Goal: Information Seeking & Learning: Learn about a topic

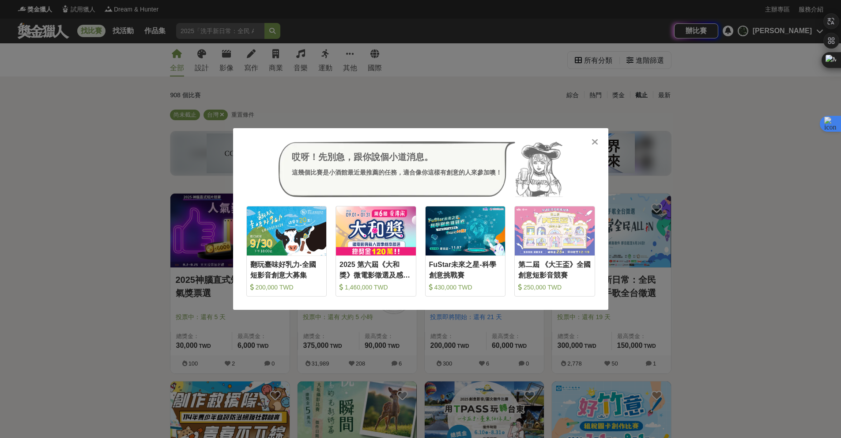
click at [157, 227] on div "哎呀！先別急，跟你說個小道消息。 這幾個比賽是小酒館最近最推薦的任務，適合像你這樣有創意的人來參加噢！ 翻玩臺味好乳力-全國短影音創意大募集 200,000 …" at bounding box center [420, 219] width 841 height 438
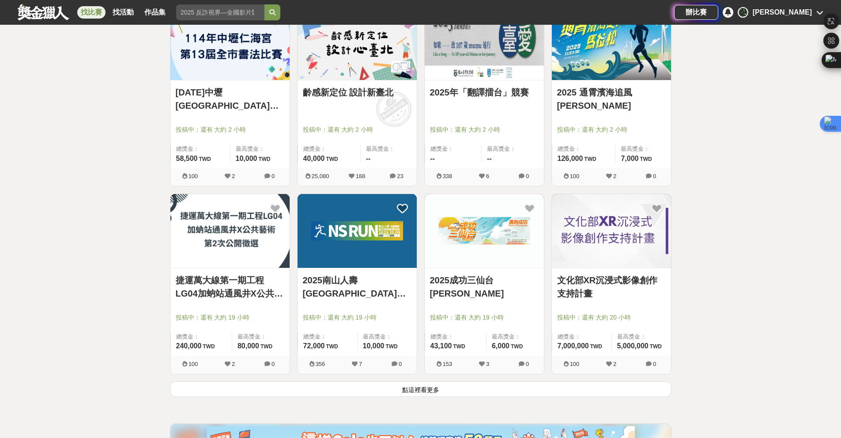
scroll to position [942, 0]
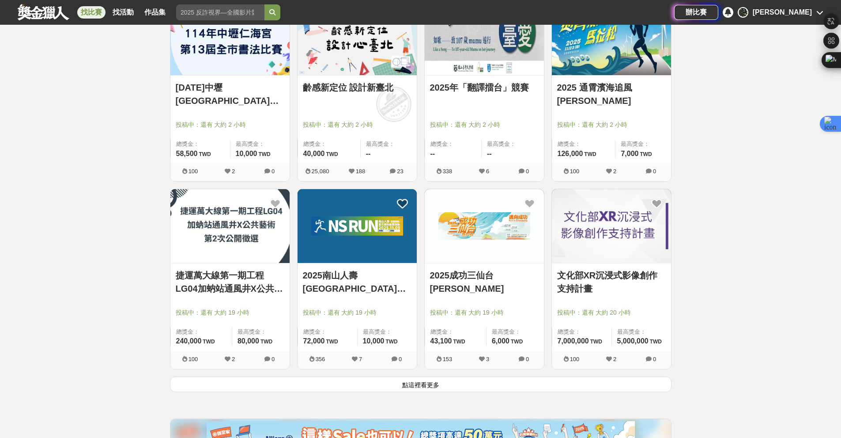
click at [364, 389] on button "點這裡看更多" at bounding box center [421, 383] width 502 height 15
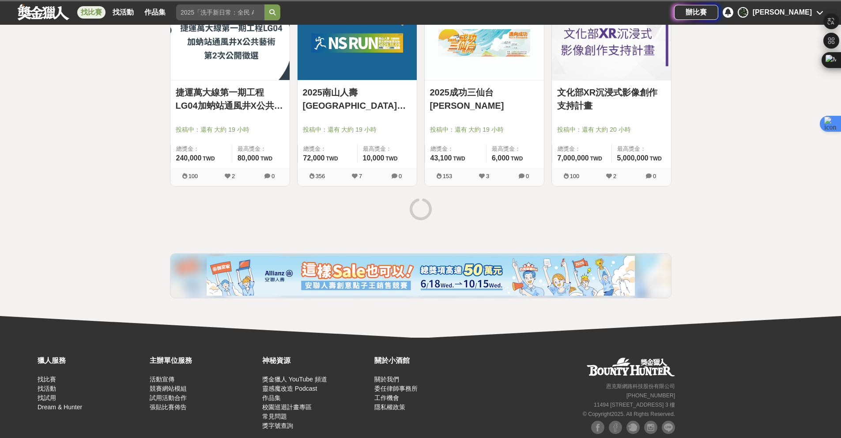
scroll to position [1148, 0]
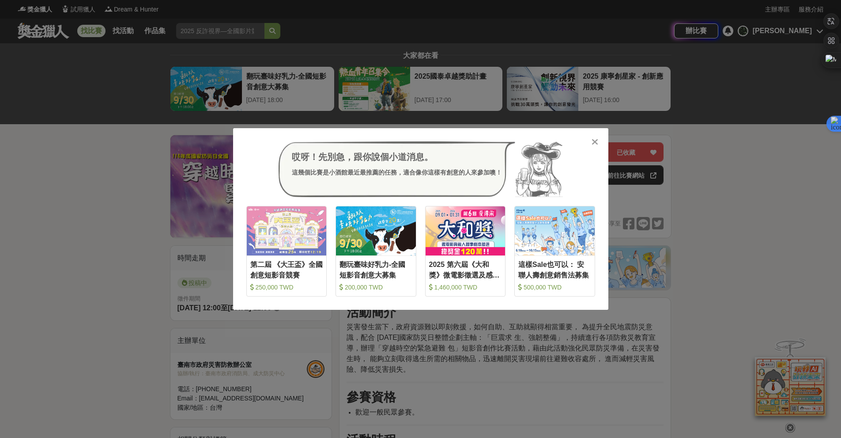
click at [103, 219] on div "哎呀！先別急，跟你說個小道消息。 這幾個比賽是小酒館最近最推薦的任務，適合像你這樣有創意的人來參加噢！ 收藏 第二屆 《大王盃》全國創意短影音競賽 250,0…" at bounding box center [420, 219] width 841 height 438
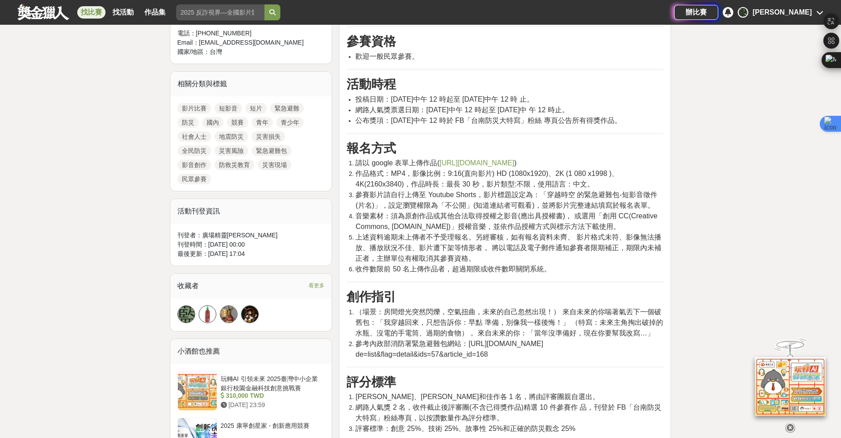
scroll to position [235, 0]
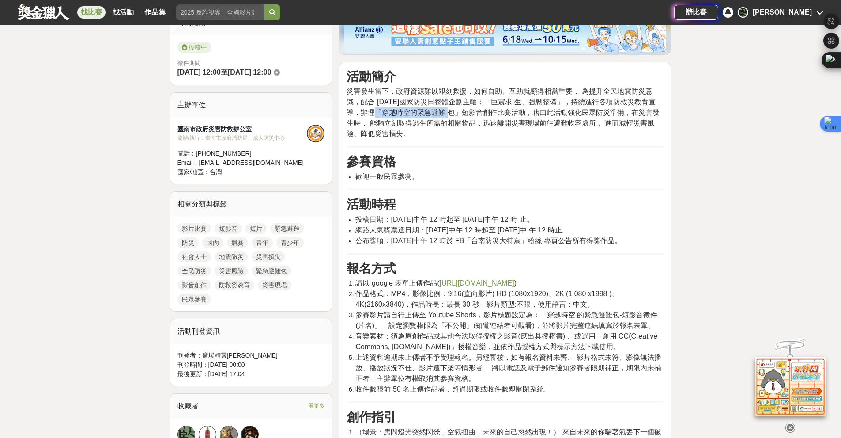
drag, startPoint x: 365, startPoint y: 107, endPoint x: 439, endPoint y: 112, distance: 73.4
click at [439, 112] on span "災害發生當下，政府資源難以即刻救援，如何自助、互助就顯得相當重要， 為提升全民地震防災意識，配合 114 年國家防災日整體企劃主軸：「巨震求 生、強韌整備」，…" at bounding box center [503, 112] width 313 height 50
copy span "穿越時空的緊急避難 包"
click at [496, 100] on span "災害發生當下，政府資源難以即刻救援，如何自助、互助就顯得相當重要， 為提升全民地震防災意識，配合 114 年國家防災日整體企劃主軸：「巨震求 生、強韌整備」，…" at bounding box center [503, 112] width 313 height 50
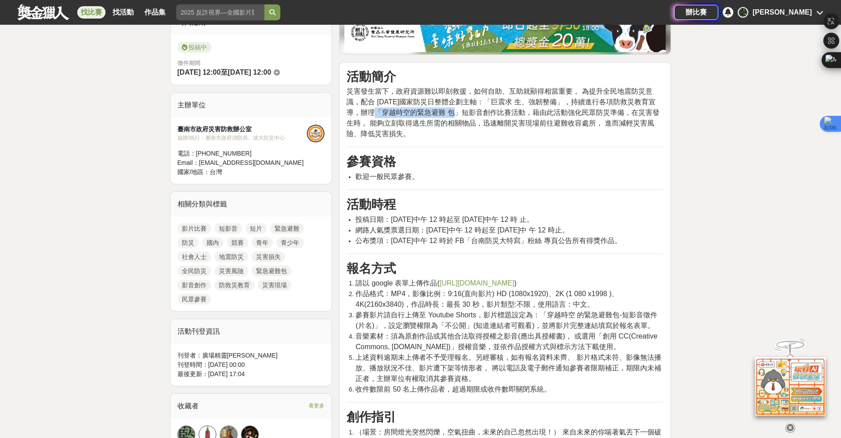
drag, startPoint x: 366, startPoint y: 112, endPoint x: 446, endPoint y: 108, distance: 80.4
click at [446, 108] on span "災害發生當下，政府資源難以即刻救援，如何自助、互助就顯得相當重要， 為提升全民地震防災意識，配合 114 年國家防災日整體企劃主軸：「巨震求 生、強韌整備」，…" at bounding box center [503, 112] width 313 height 50
copy span "穿越時空的緊急避難 包」"
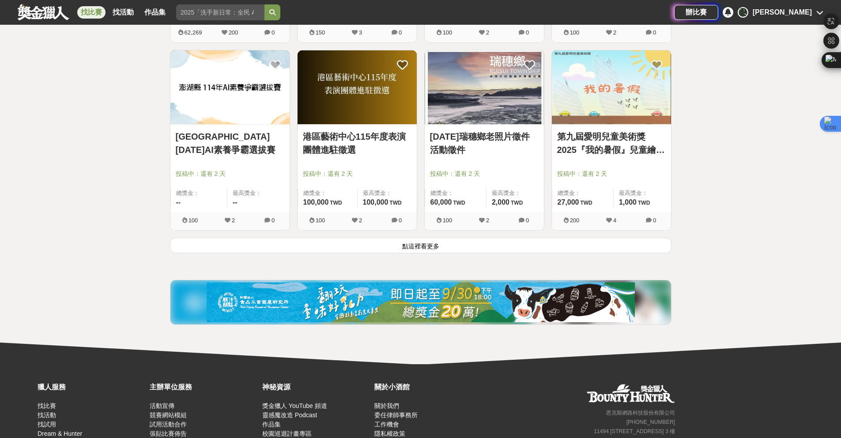
scroll to position [2208, 0]
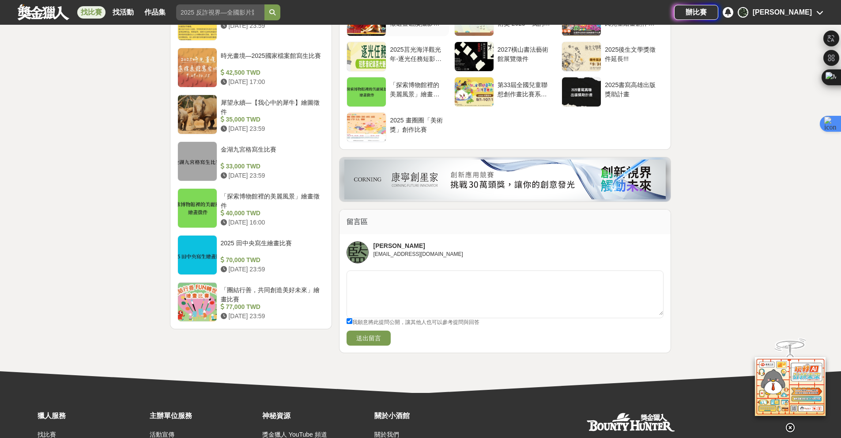
scroll to position [942, 0]
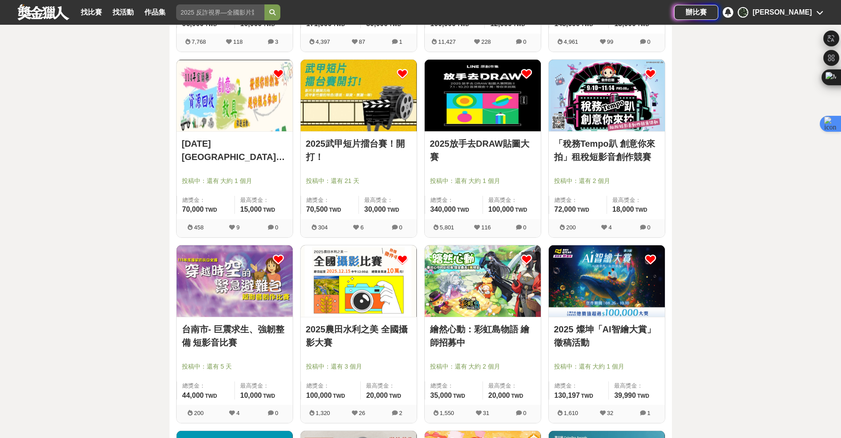
scroll to position [1119, 0]
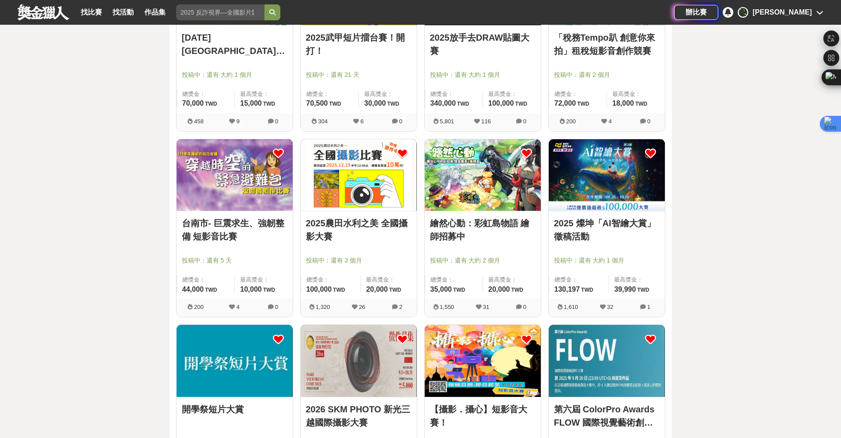
click at [615, 244] on div at bounding box center [609, 247] width 111 height 11
click at [605, 223] on link "2025 燦坤「AI智繪大賞」徵稿活動" at bounding box center [607, 229] width 106 height 26
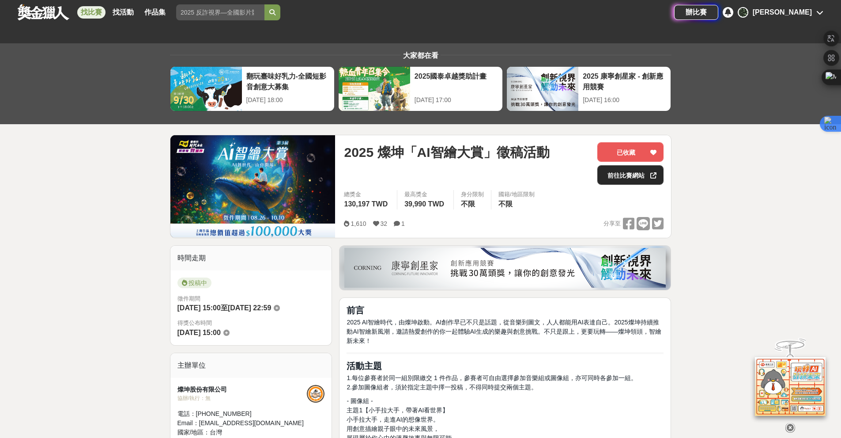
click at [630, 176] on link "前往比賽網站" at bounding box center [630, 174] width 66 height 19
